Goal: Transaction & Acquisition: Download file/media

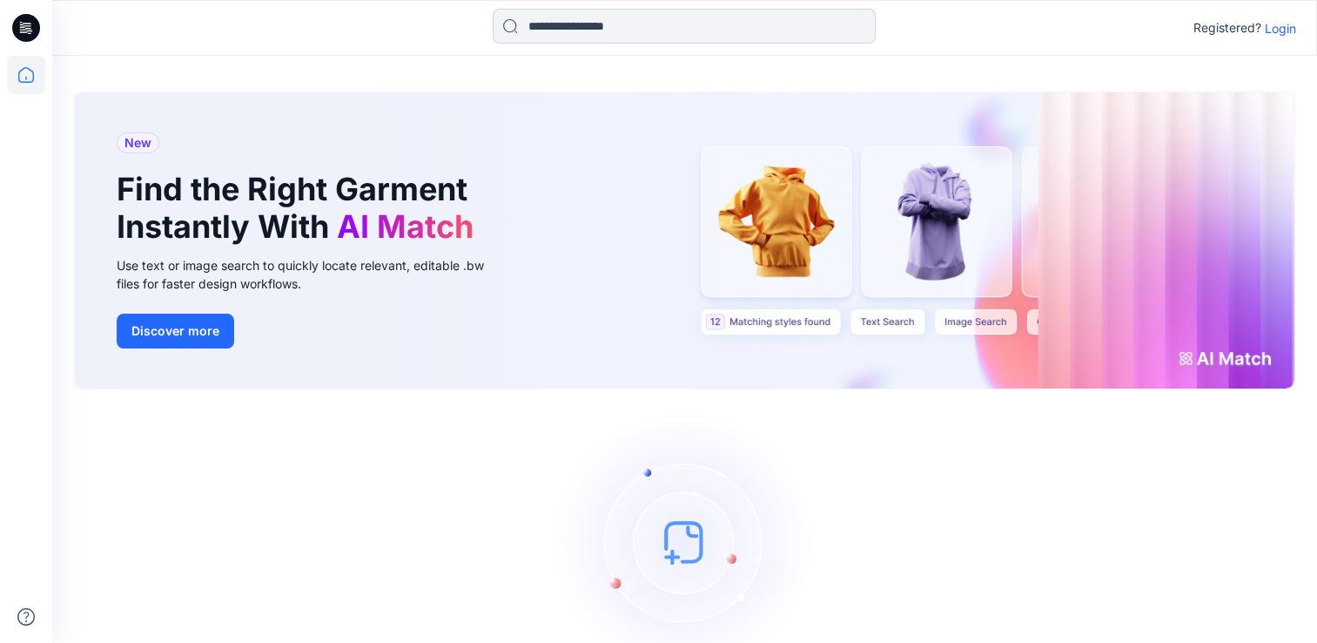
click at [562, 26] on input at bounding box center [684, 26] width 383 height 35
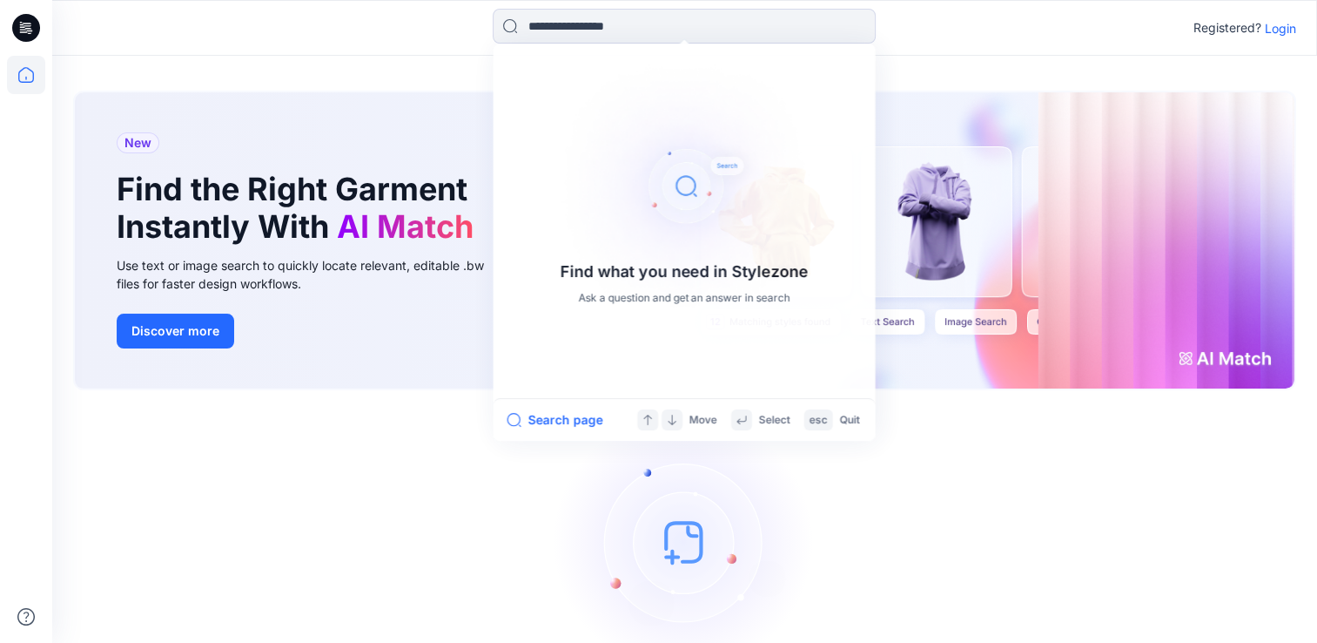
click at [1288, 32] on p "Login" at bounding box center [1280, 28] width 31 height 18
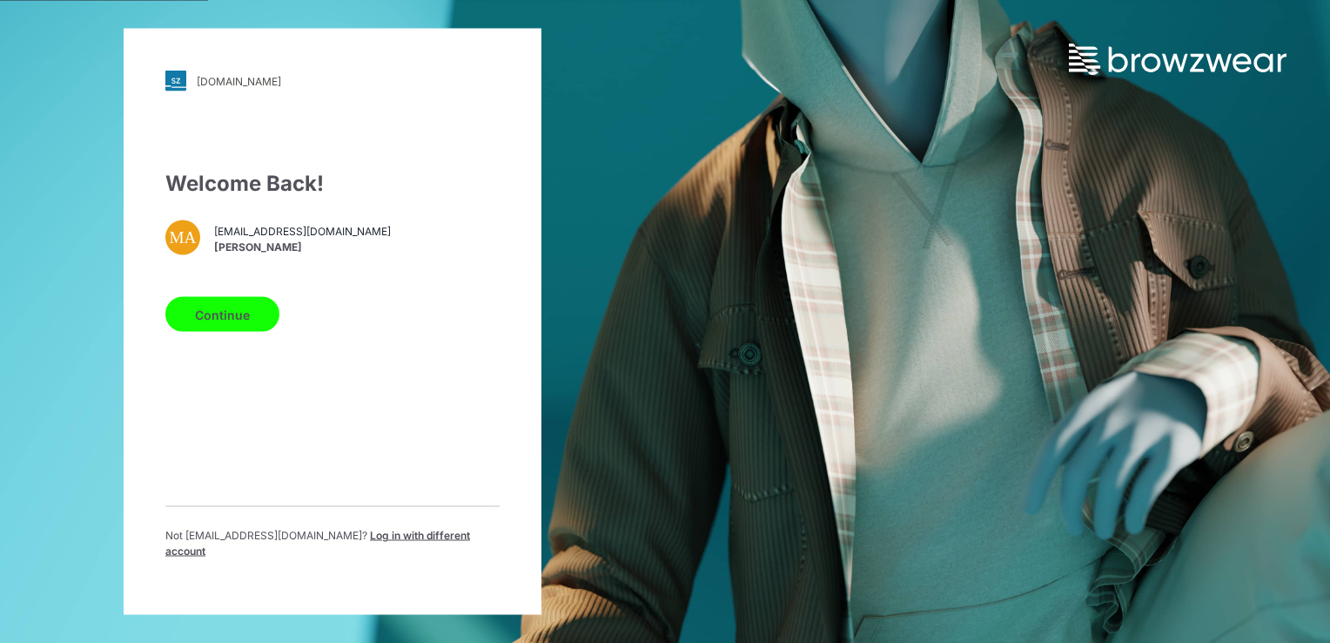
click at [256, 310] on button "Continue" at bounding box center [222, 314] width 114 height 35
click at [240, 323] on button "Continue" at bounding box center [222, 314] width 114 height 35
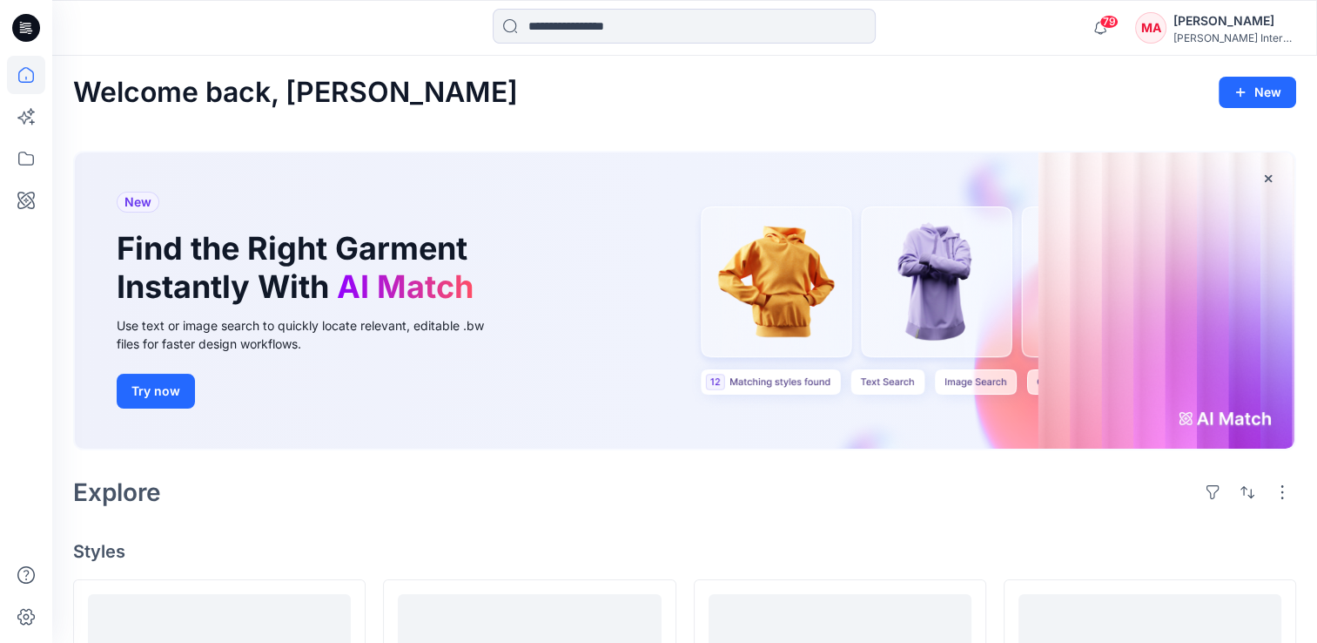
click at [1240, 22] on div "[PERSON_NAME]" at bounding box center [1235, 20] width 122 height 21
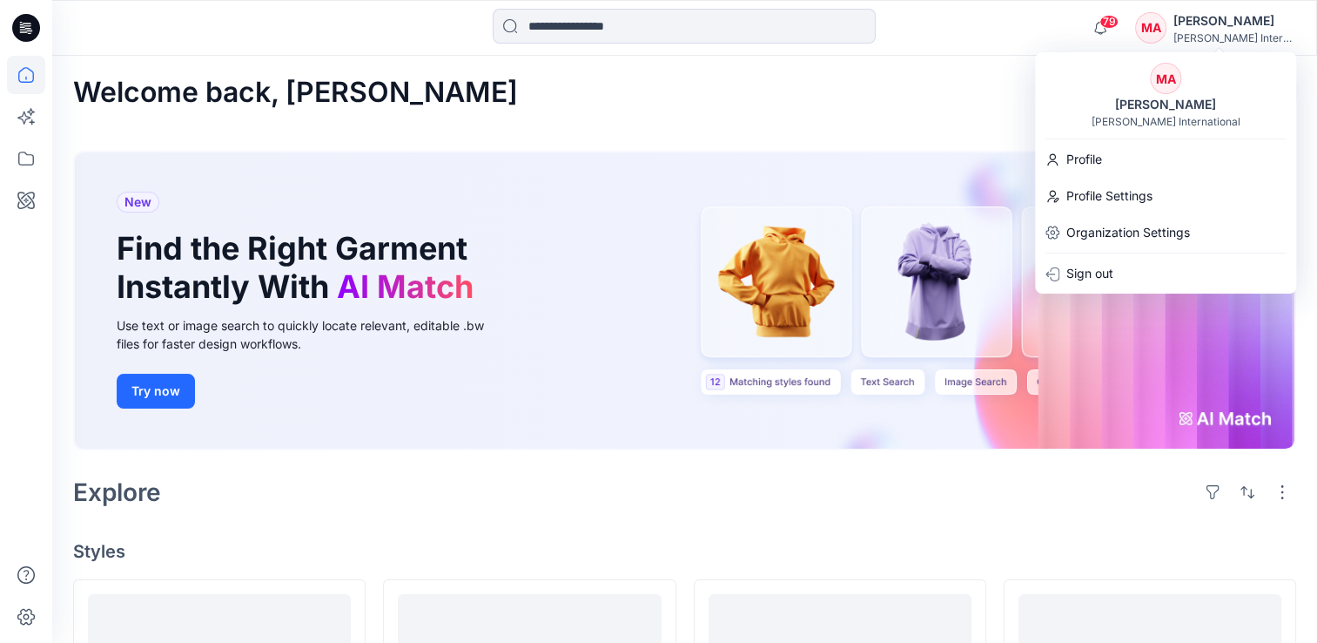
drag, startPoint x: 575, startPoint y: 75, endPoint x: 313, endPoint y: 89, distance: 261.6
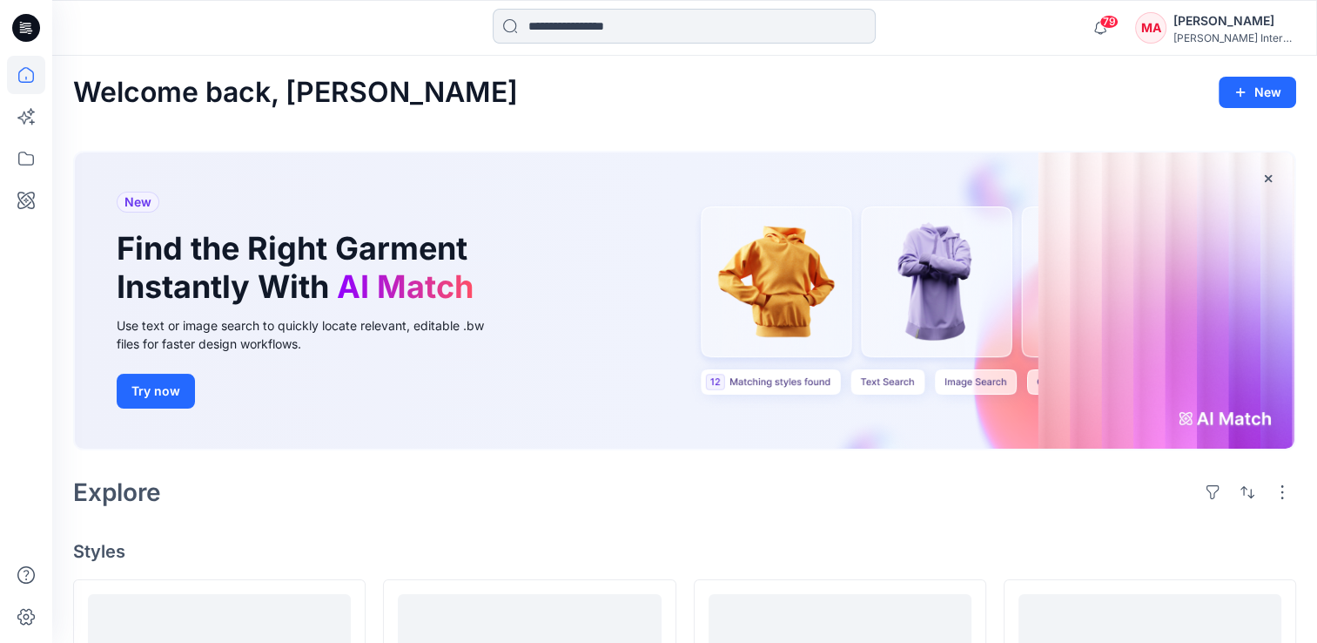
click at [601, 33] on input at bounding box center [684, 26] width 383 height 35
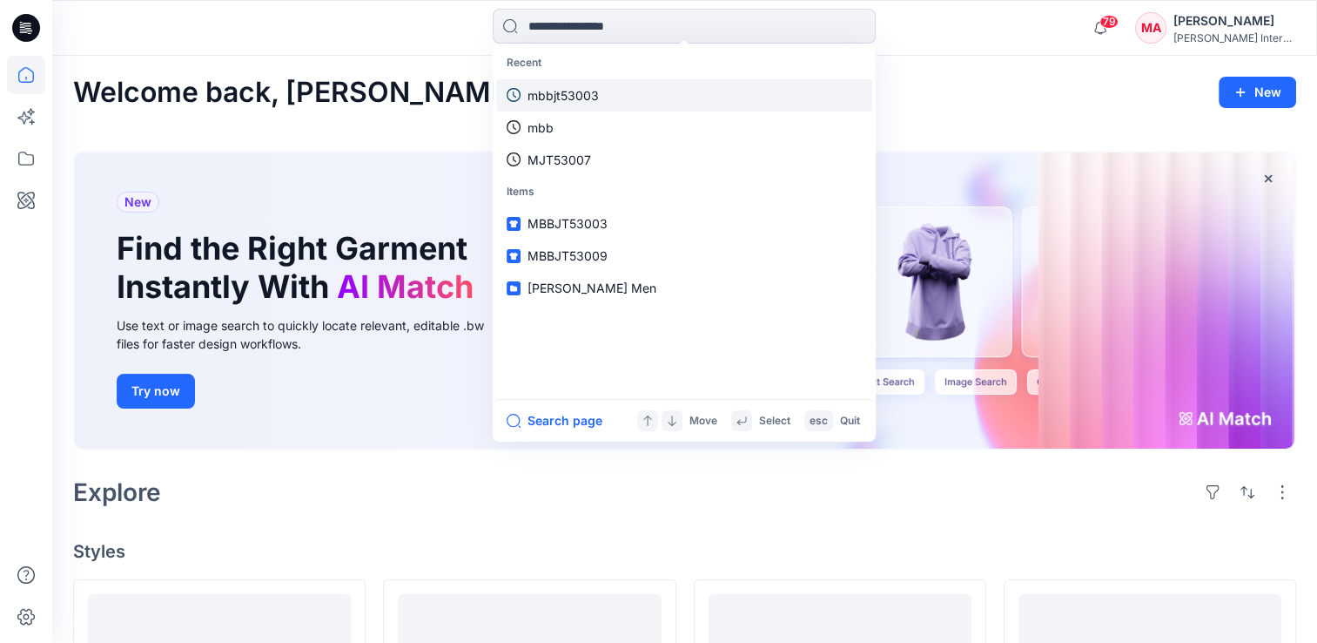
click at [587, 91] on p "mbbjt53003" at bounding box center [563, 95] width 71 height 18
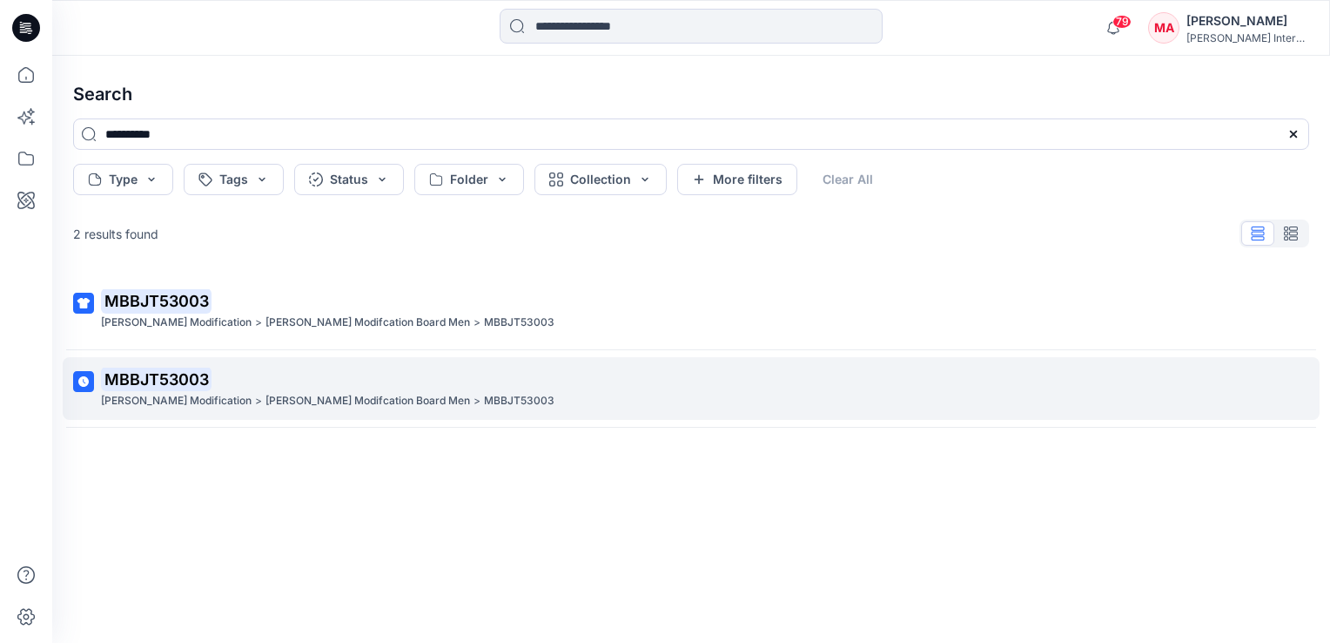
click at [179, 382] on mark "MBBJT53003" at bounding box center [156, 379] width 111 height 24
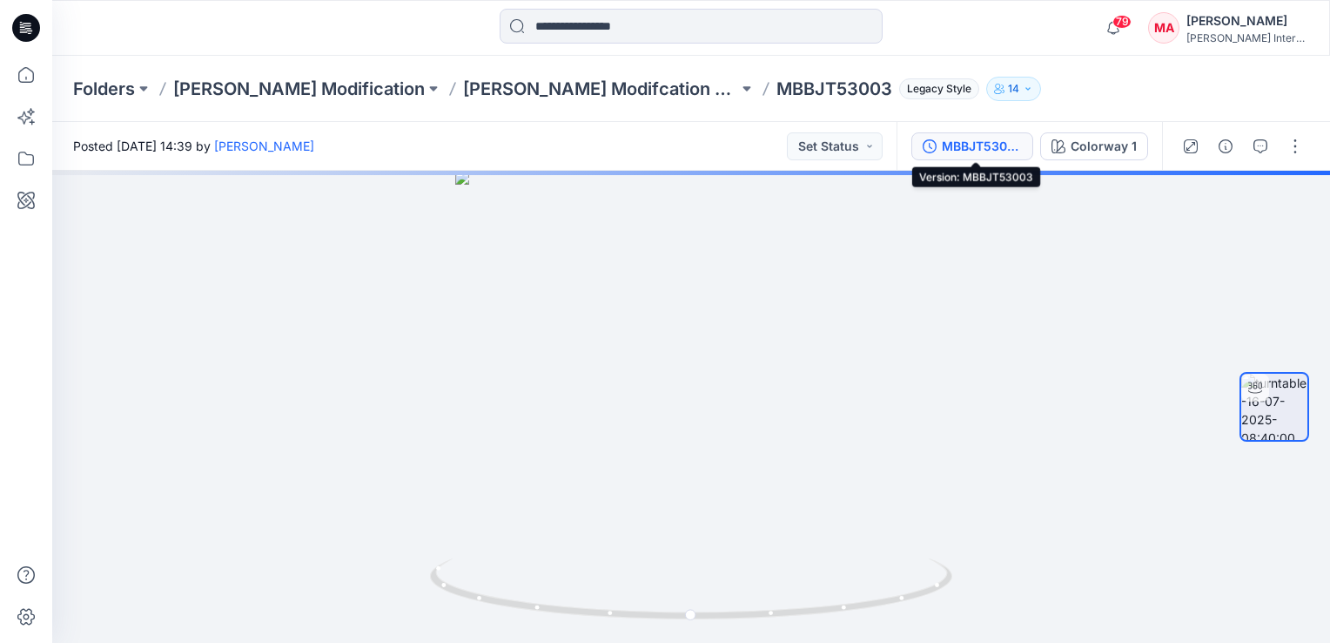
click at [987, 148] on div "MBBJT53003" at bounding box center [982, 146] width 80 height 19
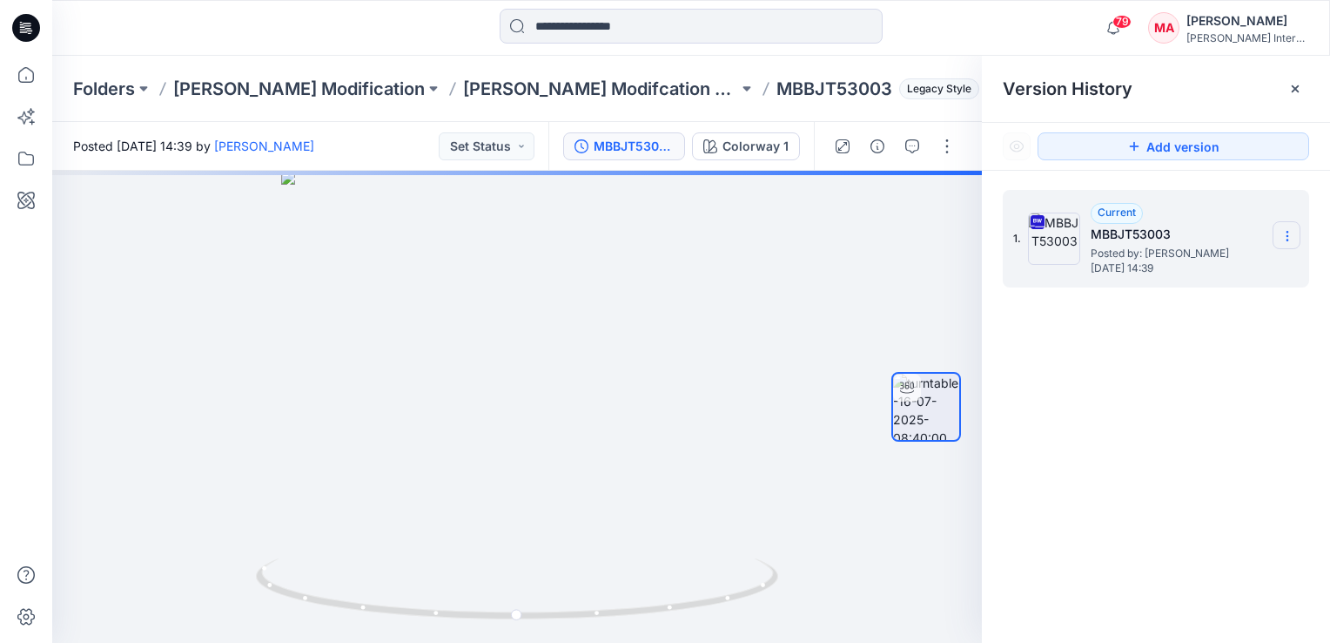
click at [1285, 232] on icon at bounding box center [1288, 236] width 14 height 14
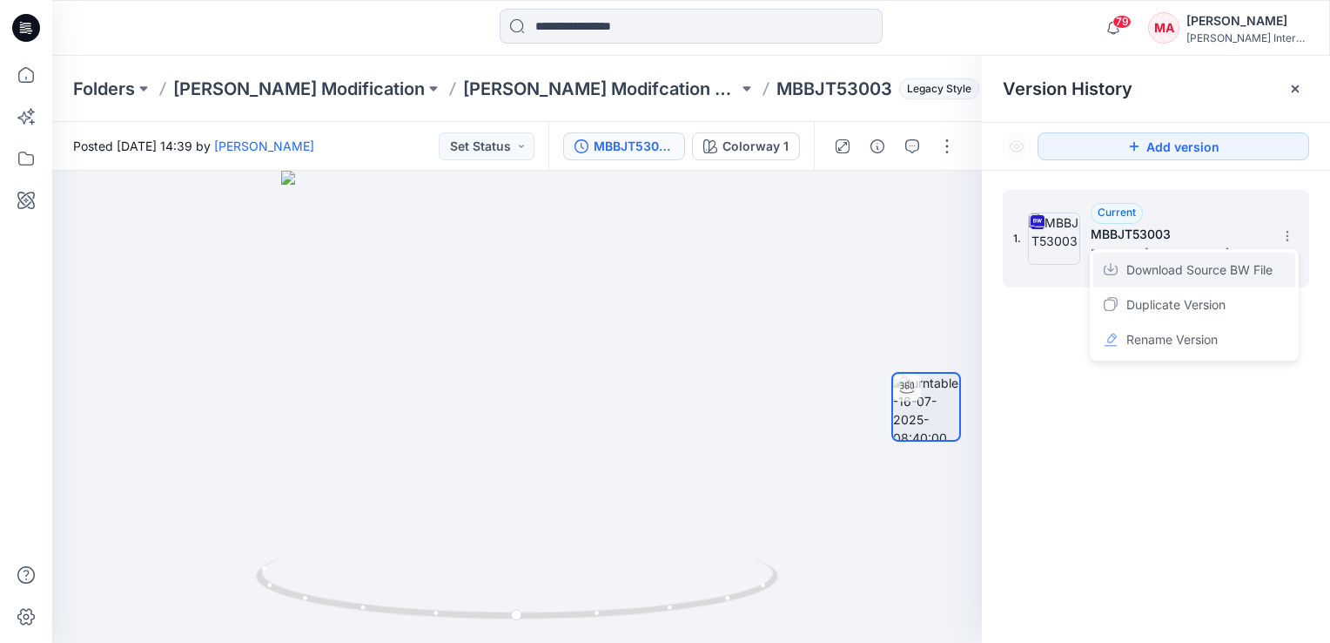
click at [1163, 268] on span "Download Source BW File" at bounding box center [1200, 269] width 146 height 21
